Goal: Find specific page/section: Find specific page/section

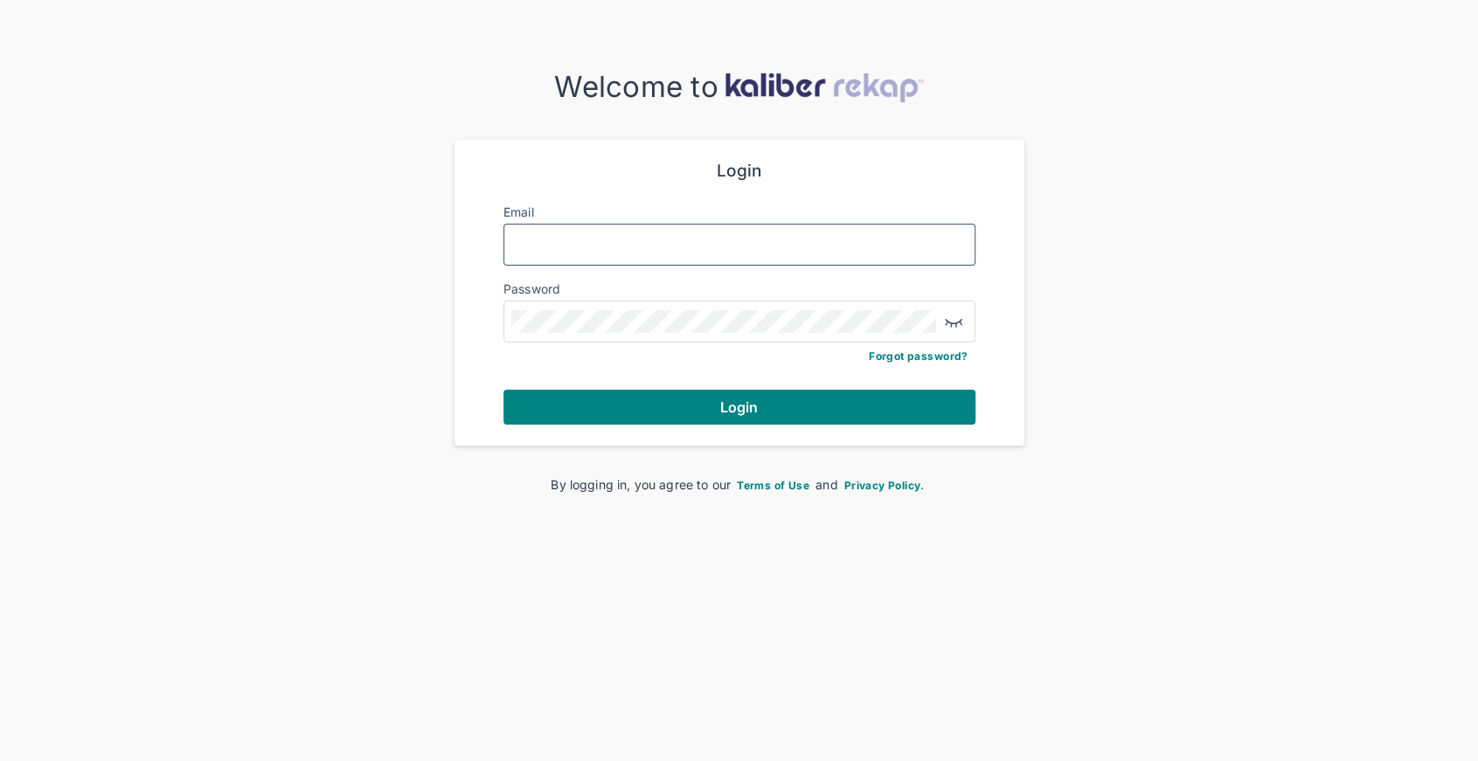
click at [608, 238] on input "Email" at bounding box center [739, 244] width 456 height 23
click at [631, 241] on input "Email" at bounding box center [739, 244] width 456 height 23
drag, startPoint x: 394, startPoint y: 428, endPoint x: 698, endPoint y: 207, distance: 375.4
click at [441, 398] on div "Welcome to Login Email Password Forgot password? Login By logging in, you agree…" at bounding box center [739, 282] width 1478 height 424
click at [638, 248] on input "Email" at bounding box center [739, 244] width 456 height 23
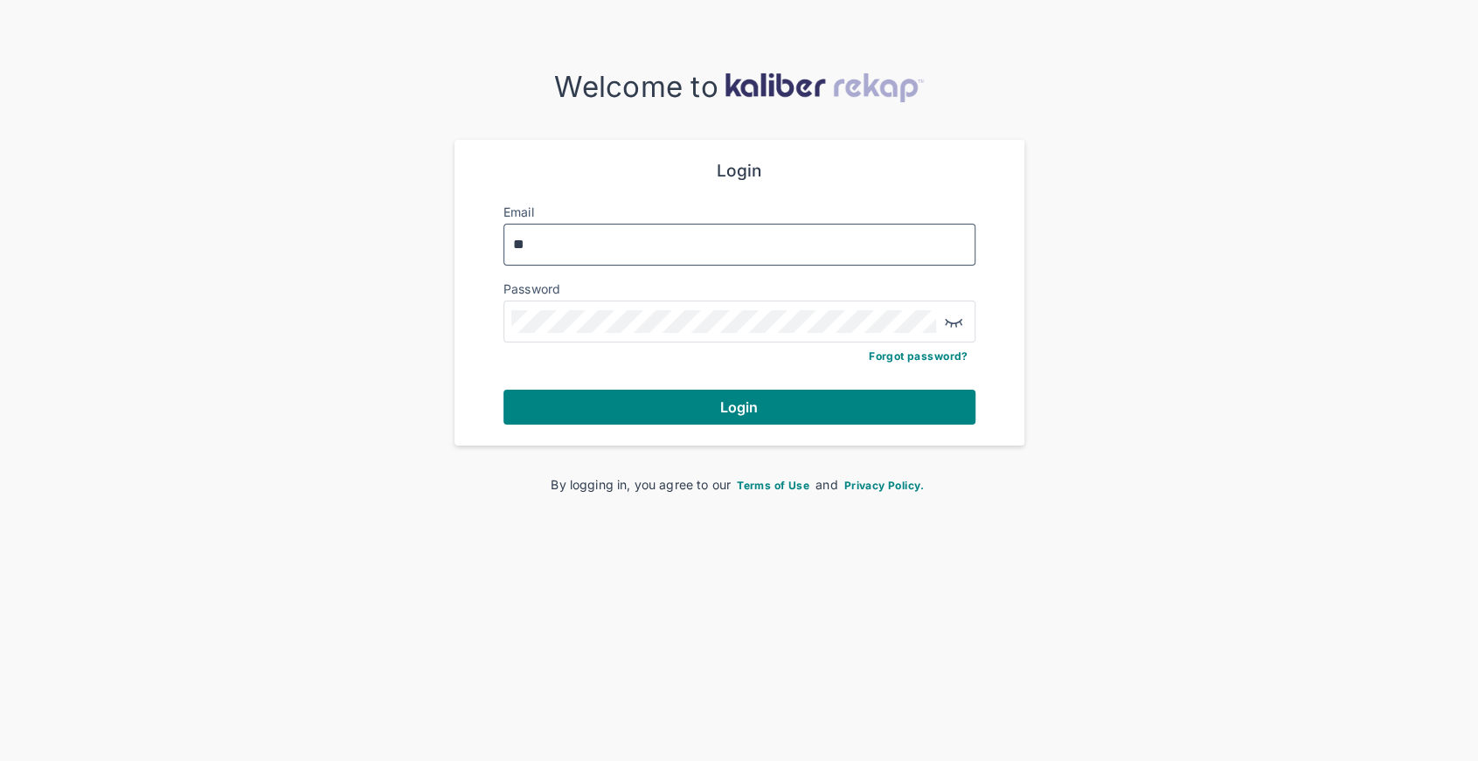
type input "**********"
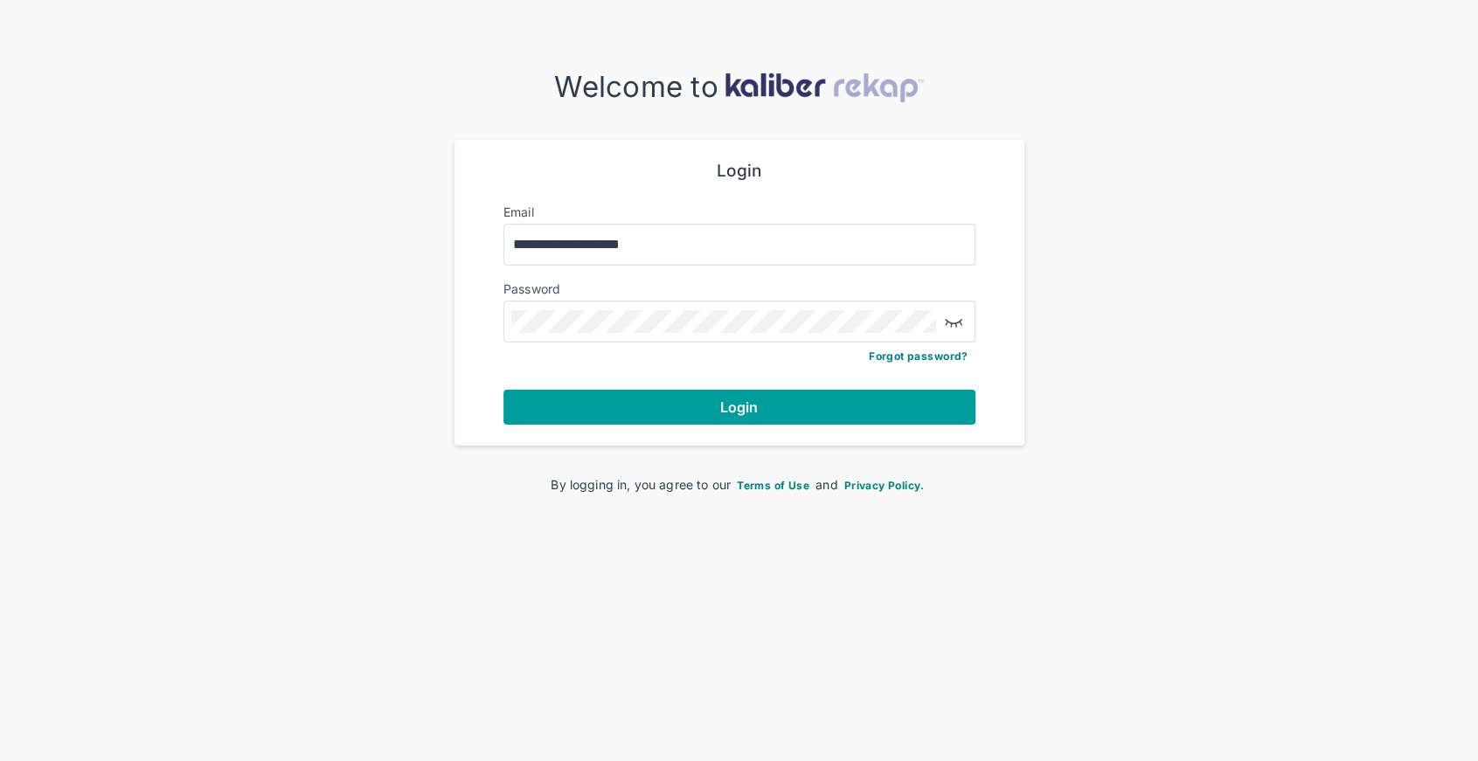
click at [739, 404] on span "Login" at bounding box center [739, 407] width 38 height 17
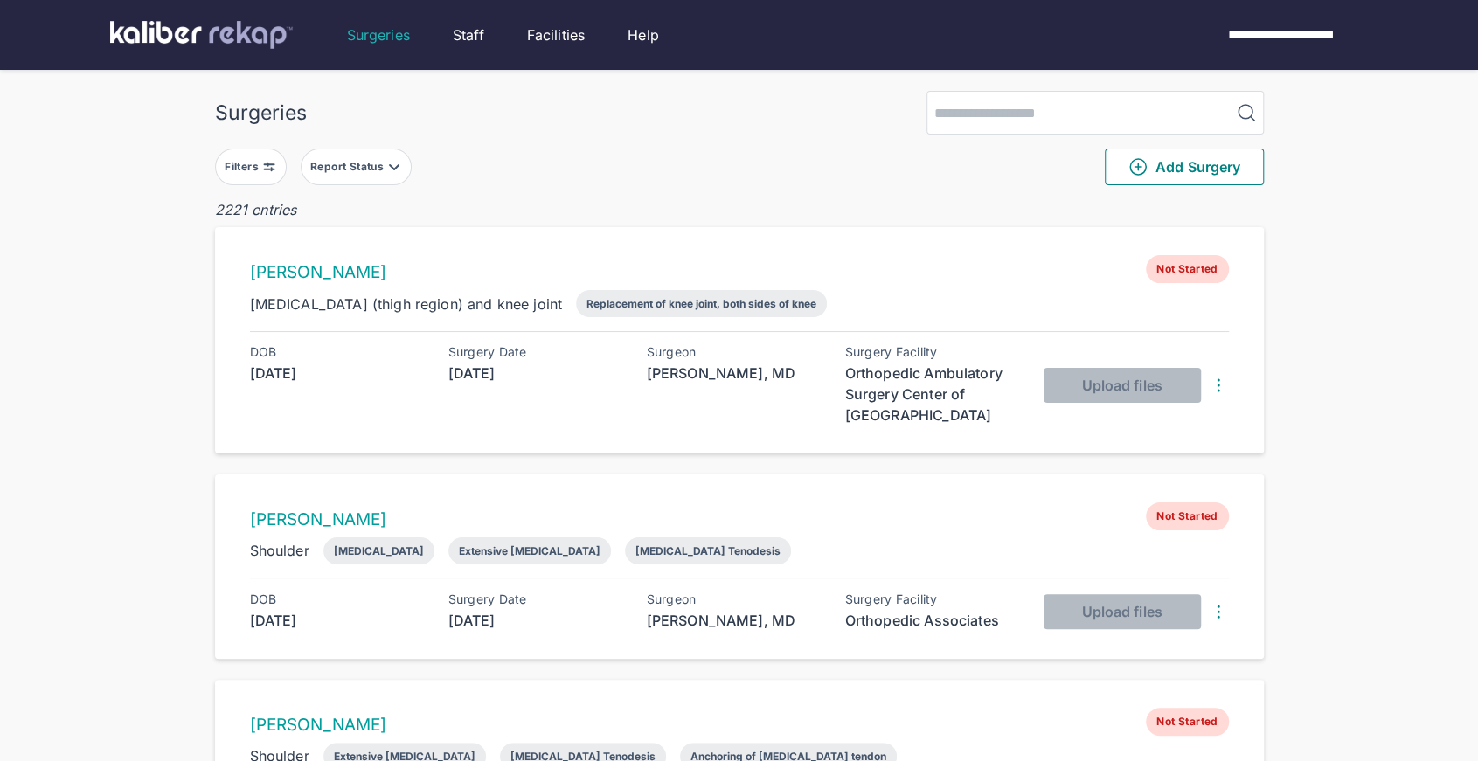
click at [239, 171] on div "Filters" at bounding box center [244, 167] width 38 height 14
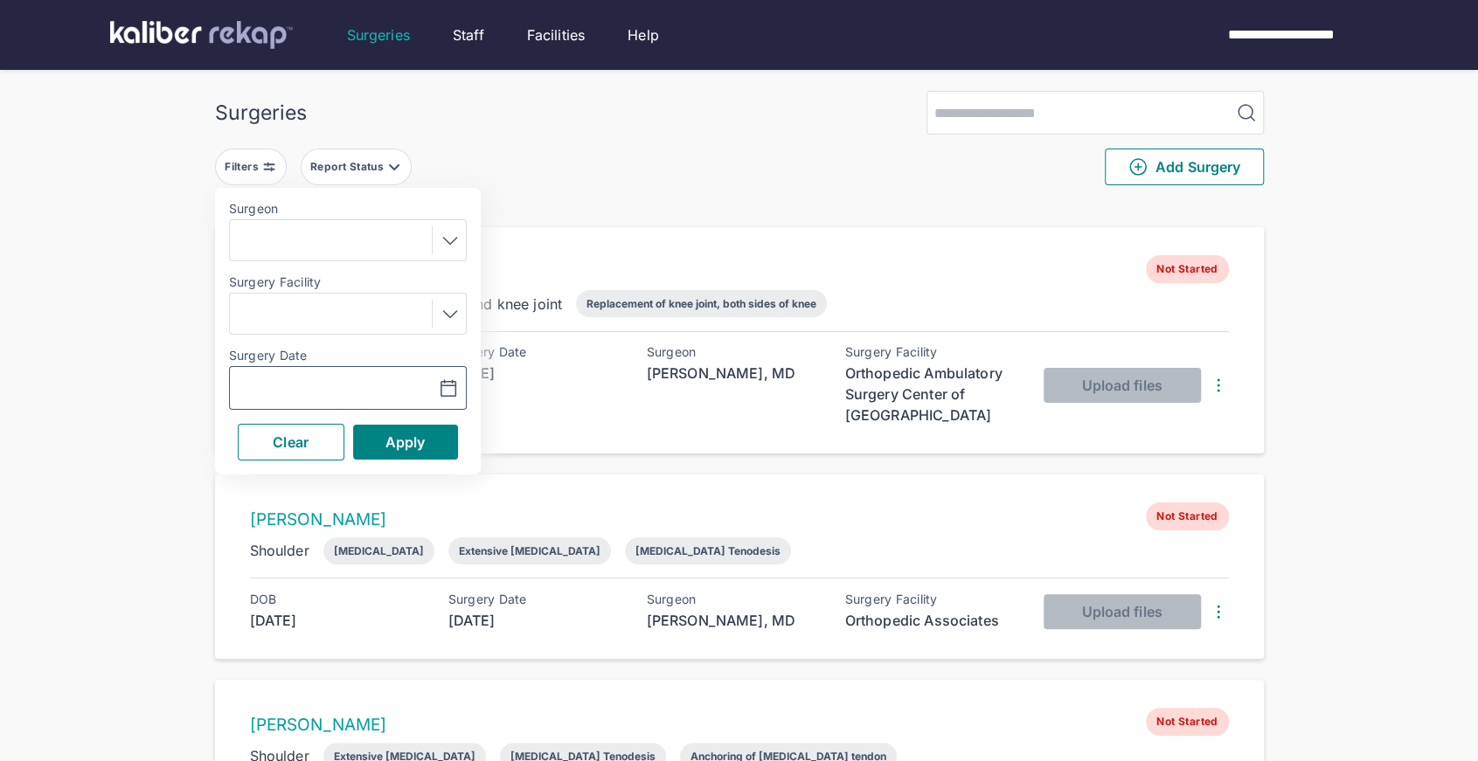
click at [446, 391] on icon "button" at bounding box center [448, 388] width 21 height 21
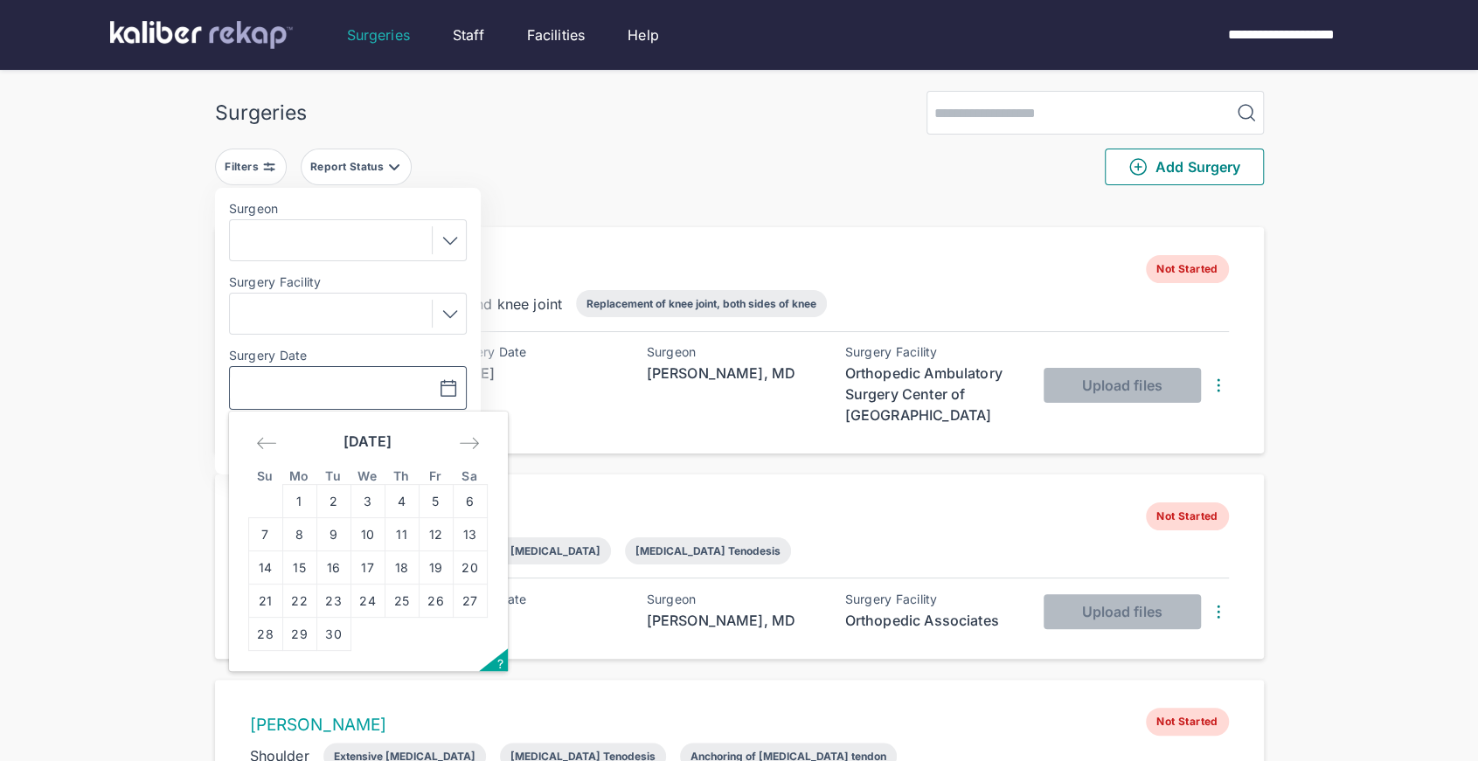
drag, startPoint x: 344, startPoint y: 571, endPoint x: 349, endPoint y: 559, distance: 13.3
click at [344, 571] on td "16" at bounding box center [333, 568] width 34 height 33
type input "**********"
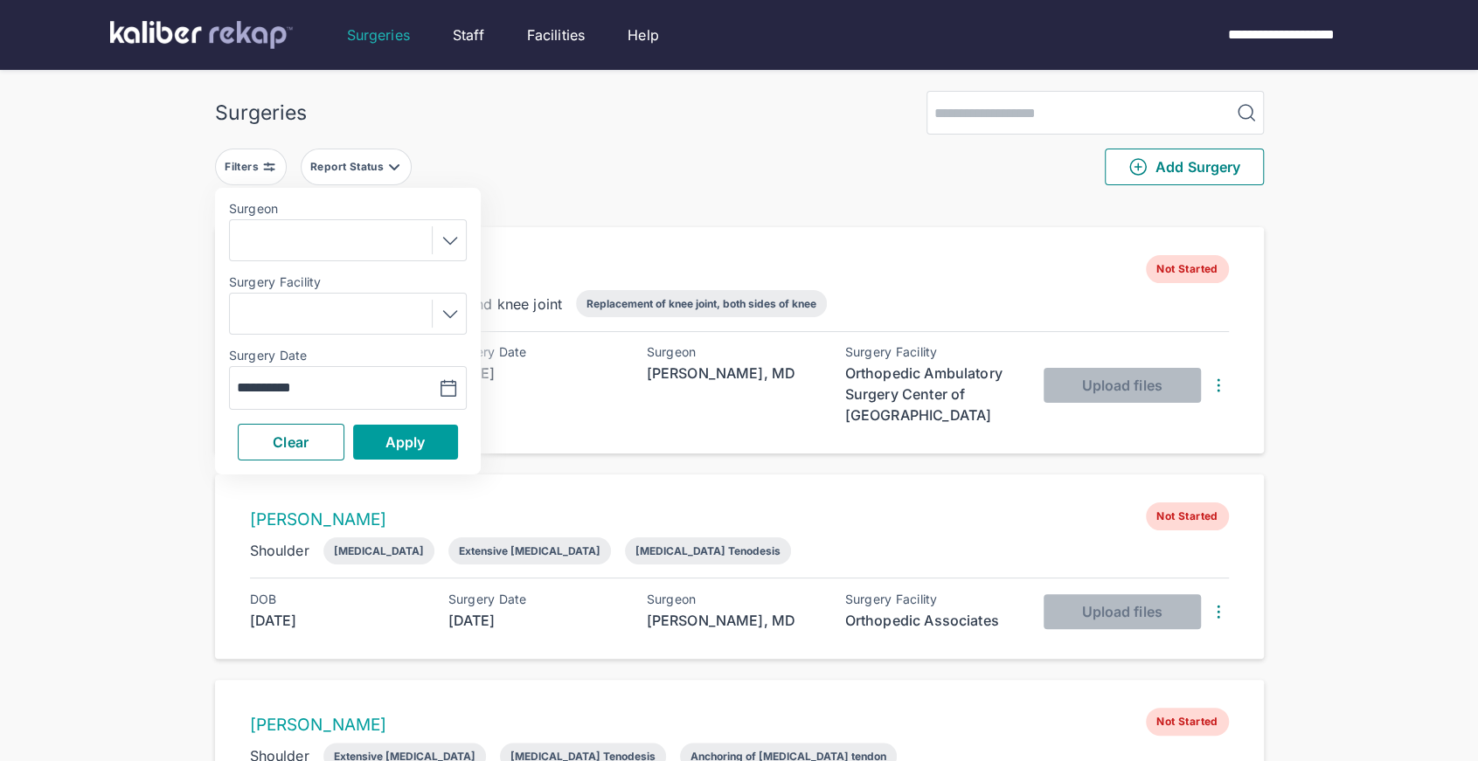
click at [389, 457] on button "Apply" at bounding box center [405, 442] width 105 height 35
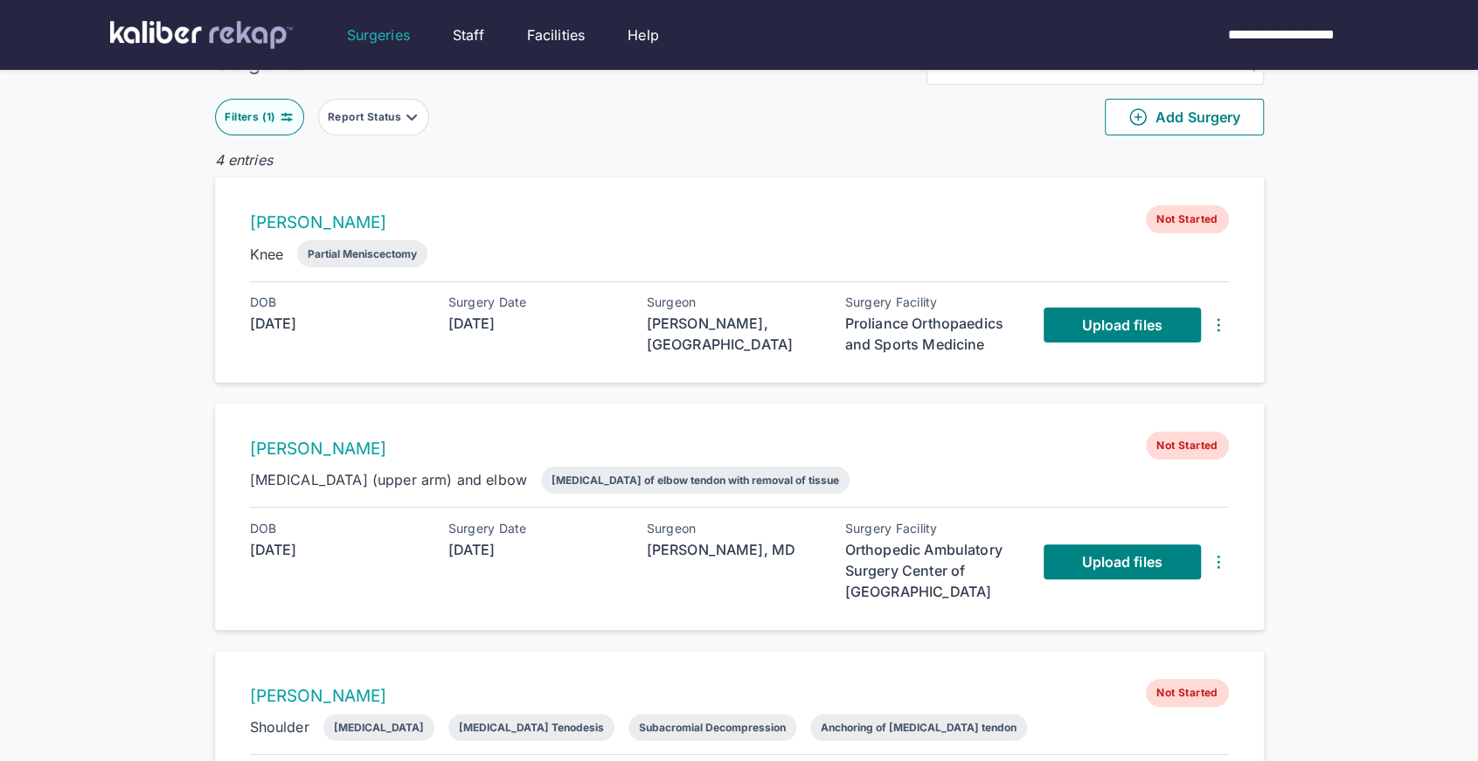
scroll to position [70, 0]
